Goal: Information Seeking & Learning: Learn about a topic

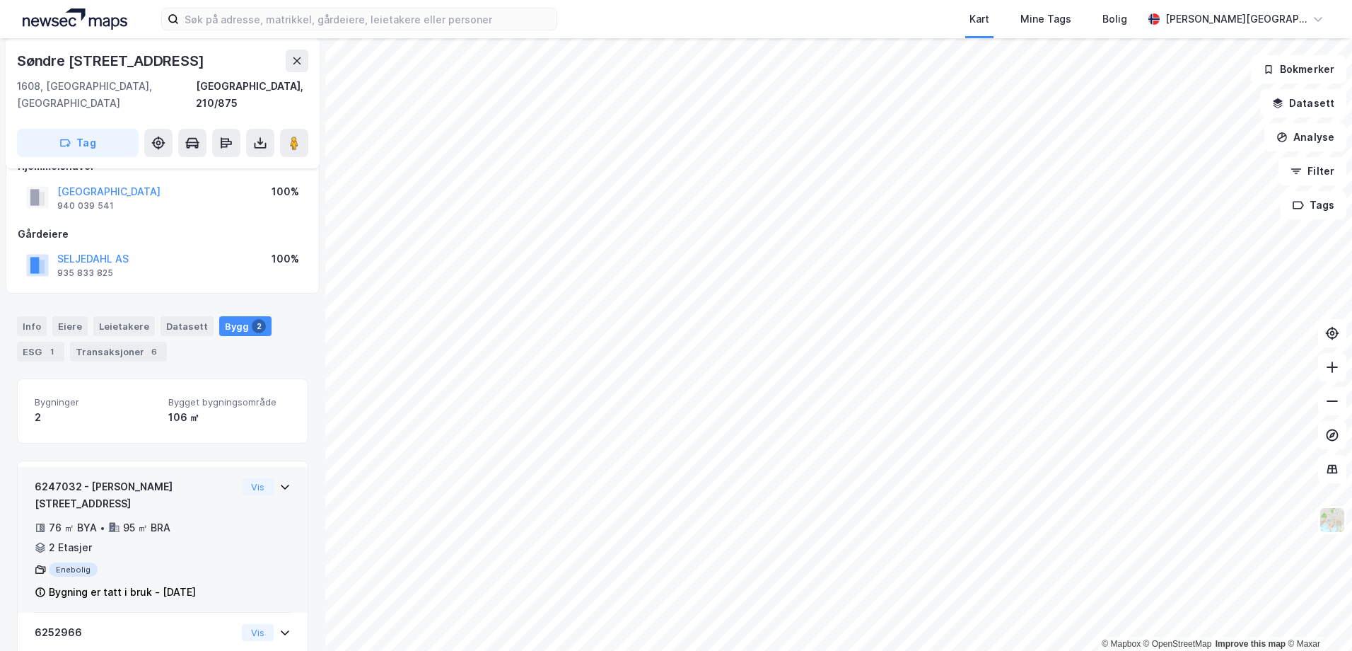
scroll to position [155, 0]
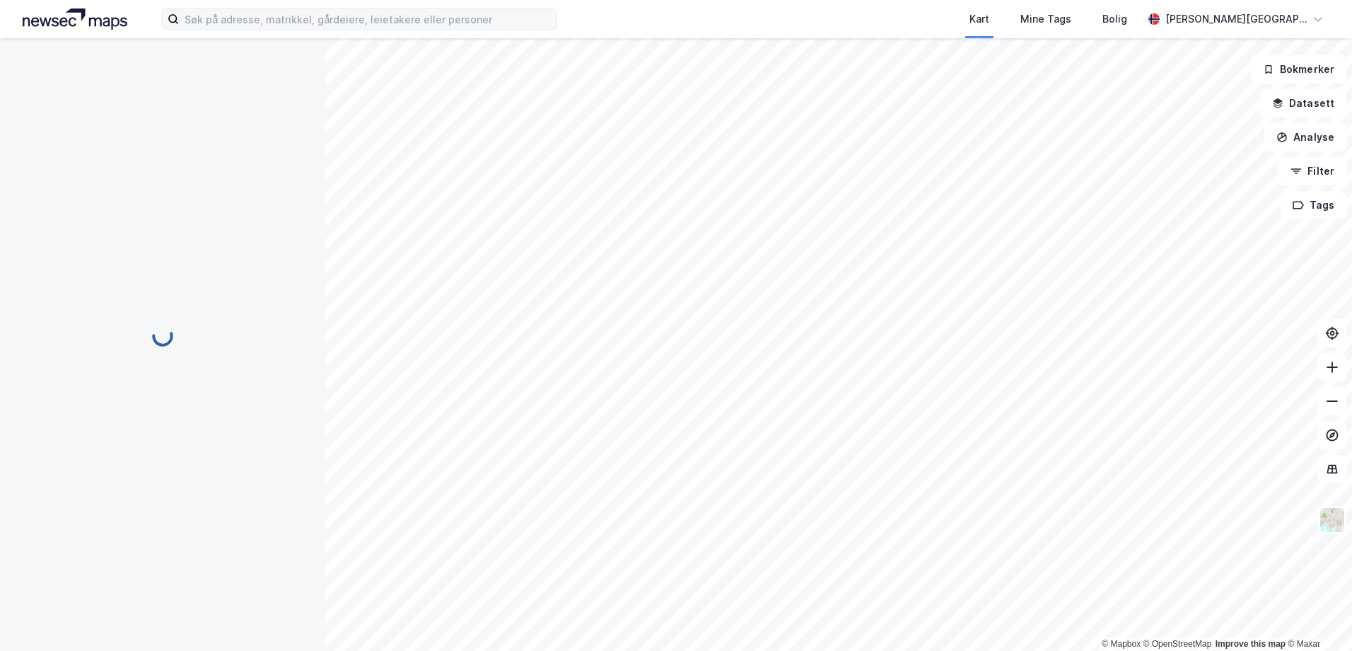
scroll to position [32, 0]
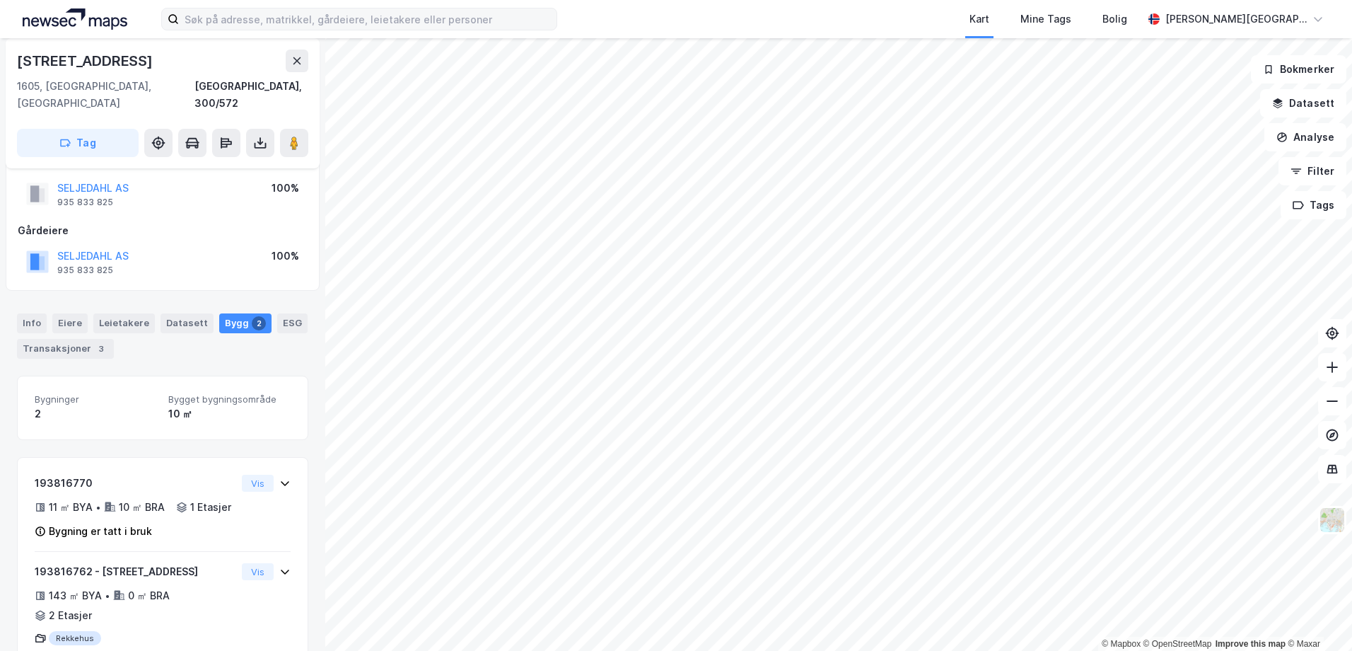
scroll to position [87, 0]
